Goal: Find specific page/section: Find specific page/section

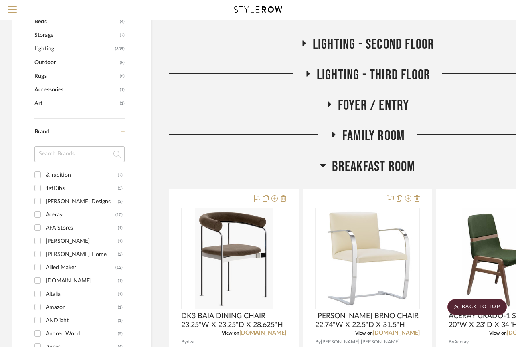
scroll to position [521, 0]
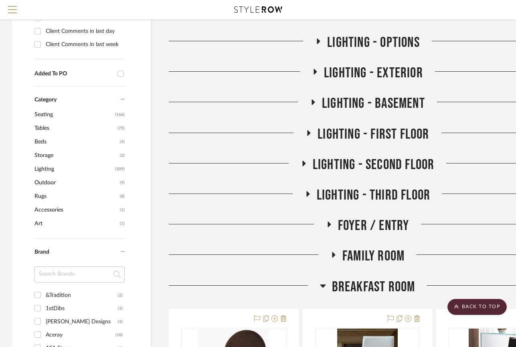
scroll to position [441, 0]
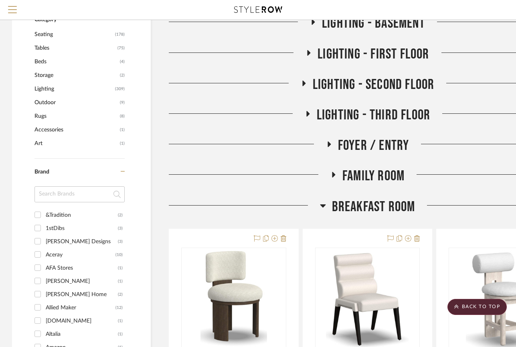
scroll to position [561, 0]
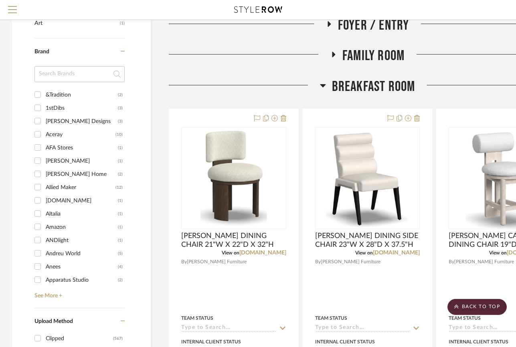
scroll to position [561, 0]
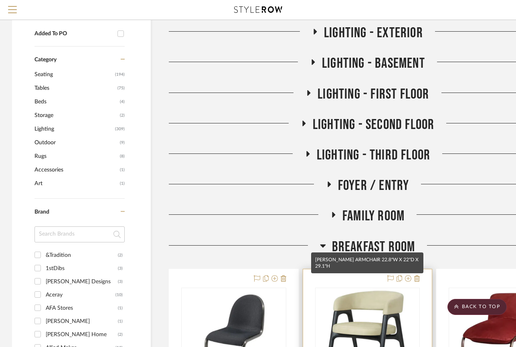
scroll to position [561, 0]
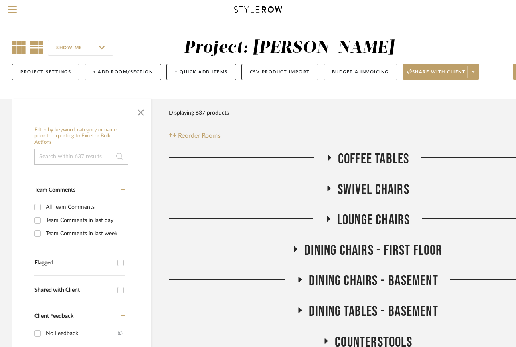
click at [20, 45] on icon at bounding box center [19, 48] width 14 height 14
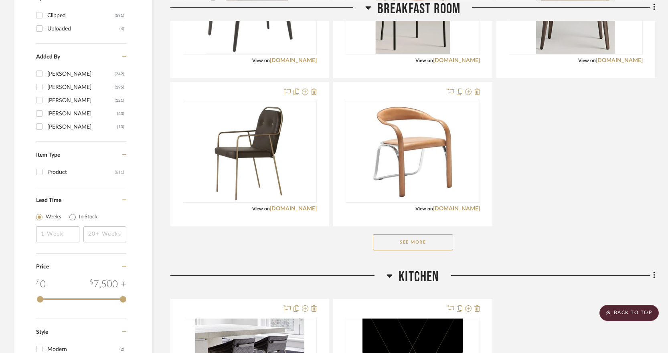
scroll to position [962, 0]
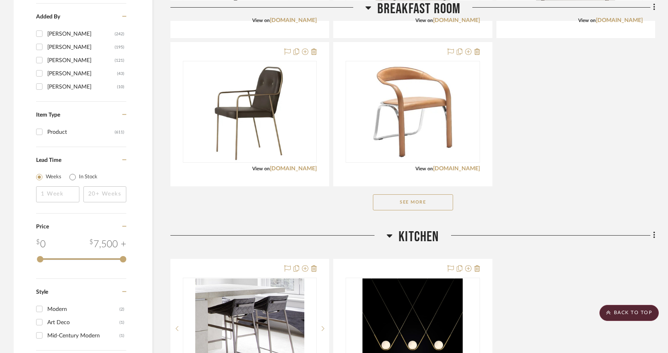
click at [440, 202] on button "See More" at bounding box center [413, 202] width 80 height 16
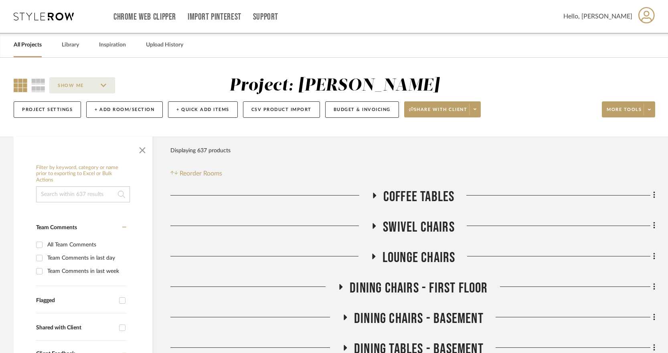
scroll to position [120, 0]
